Goal: Information Seeking & Learning: Learn about a topic

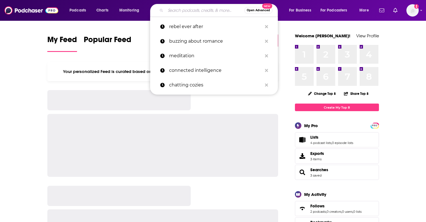
click at [173, 11] on input "Search podcasts, credits, & more..." at bounding box center [205, 10] width 79 height 9
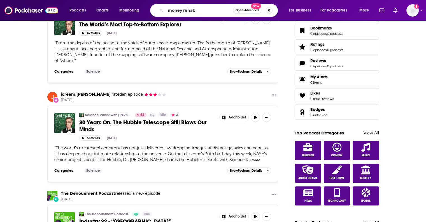
type input "money rehab"
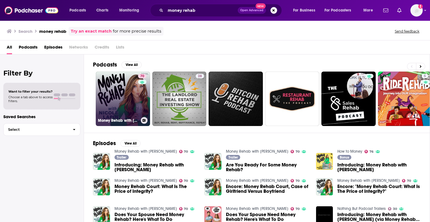
click at [120, 93] on link "70 Money Rehab with [PERSON_NAME]" at bounding box center [123, 98] width 54 height 54
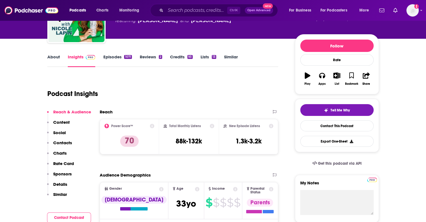
scroll to position [52, 0]
